Goal: Book appointment/travel/reservation

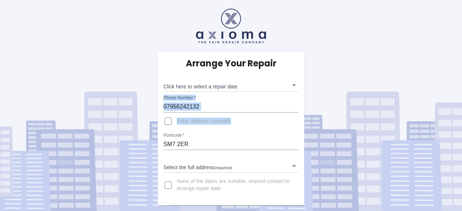
drag, startPoint x: 462, startPoint y: 75, endPoint x: 457, endPoint y: 119, distance: 45.0
click at [457, 119] on div "Arrange Your Repair Click here to select a repair date ​ Phone Number   * 07956…" at bounding box center [231, 102] width 473 height 205
click at [228, 167] on body "Arrange Your Repair Click here to select a repair date ​ Phone Number   * 07956…" at bounding box center [231, 105] width 462 height 211
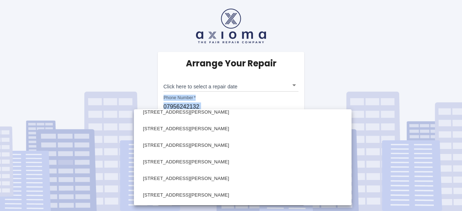
scroll to position [496, 0]
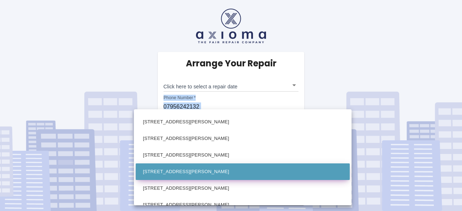
drag, startPoint x: 326, startPoint y: 121, endPoint x: 294, endPoint y: 179, distance: 65.6
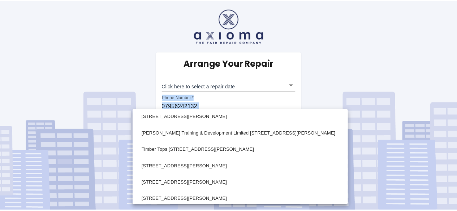
scroll to position [370, 0]
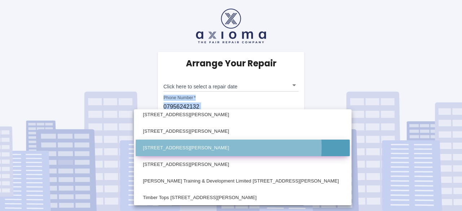
drag, startPoint x: 326, startPoint y: 163, endPoint x: 166, endPoint y: 147, distance: 161.4
click at [166, 147] on li "[STREET_ADDRESS][PERSON_NAME]" at bounding box center [243, 148] width 214 height 17
type input "[STREET_ADDRESS][PERSON_NAME]"
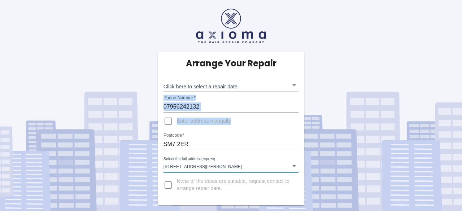
click at [370, 82] on div "Arrange Your Repair Click here to select a repair date ​ Phone Number   * 07956…" at bounding box center [231, 102] width 473 height 205
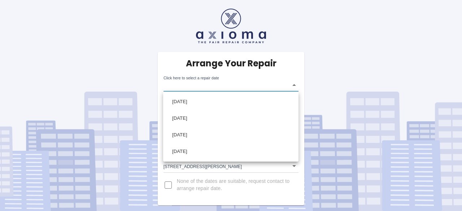
click at [295, 85] on body "Arrange Your Repair Click here to select a repair date ​ Phone Number   * 07956…" at bounding box center [231, 105] width 462 height 211
click at [338, 39] on div at bounding box center [231, 105] width 462 height 211
click at [294, 85] on body "Arrange Your Repair Click here to select a repair date ​ Phone Number   * 07956…" at bounding box center [231, 105] width 462 height 211
click at [294, 85] on div at bounding box center [231, 105] width 462 height 211
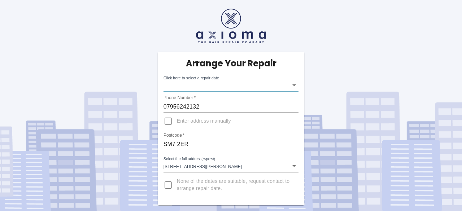
click at [294, 85] on body "Arrange Your Repair Click here to select a repair date ​ Phone Number   * 07956…" at bounding box center [231, 105] width 462 height 211
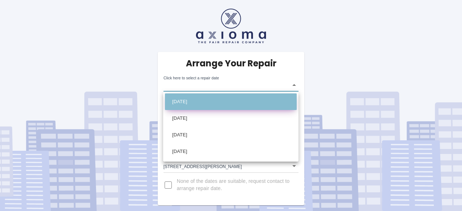
click at [182, 104] on li "[DATE]" at bounding box center [231, 102] width 132 height 17
type input "[DATE]T00:00:00.000Z"
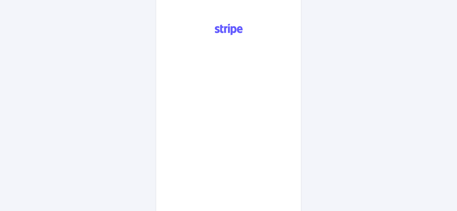
scroll to position [358, 0]
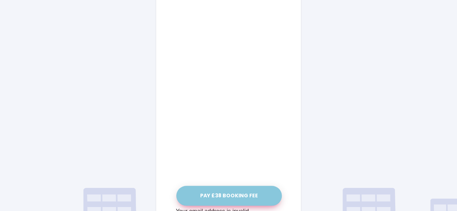
click at [220, 199] on button "Pay £38 Booking Fee" at bounding box center [228, 196] width 105 height 20
